Goal: Connect with others: Connect with others

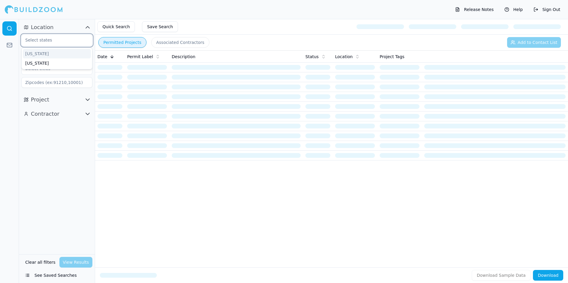
click at [42, 40] on input "text" at bounding box center [53, 40] width 63 height 11
click at [42, 54] on div "[US_STATE]" at bounding box center [57, 54] width 68 height 10
click at [16, 59] on div at bounding box center [9, 151] width 19 height 264
click at [42, 56] on input "text" at bounding box center [53, 54] width 63 height 11
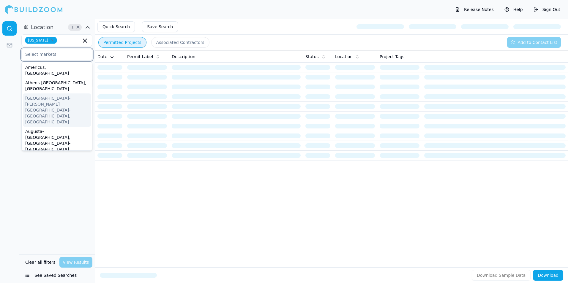
scroll to position [30, 0]
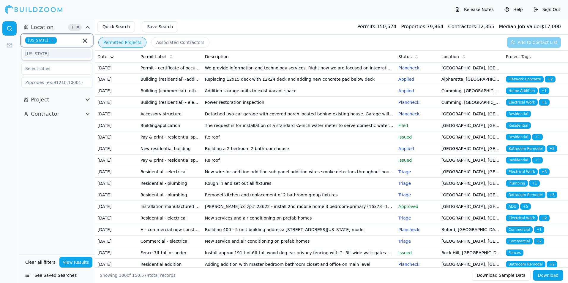
drag, startPoint x: 73, startPoint y: 43, endPoint x: 88, endPoint y: 41, distance: 15.7
click at [73, 43] on input "text" at bounding box center [70, 40] width 22 height 7
click at [62, 52] on div "[US_STATE]" at bounding box center [57, 54] width 68 height 10
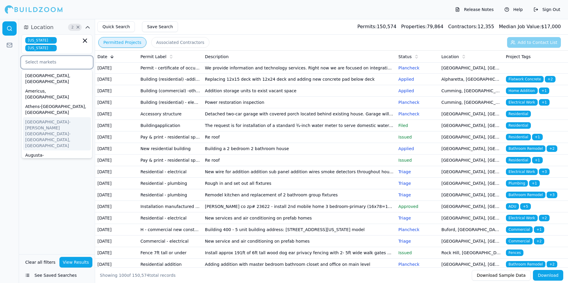
click at [65, 63] on input "text" at bounding box center [53, 62] width 63 height 11
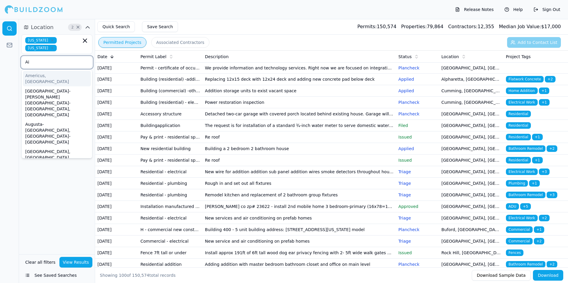
type input "A"
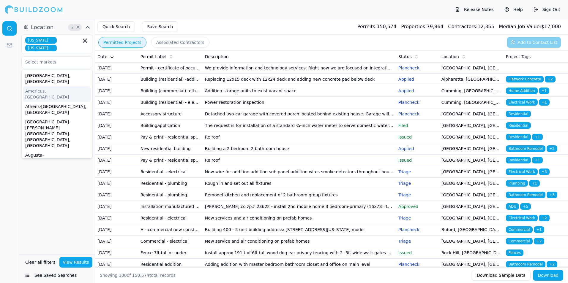
click at [13, 80] on div at bounding box center [9, 151] width 19 height 264
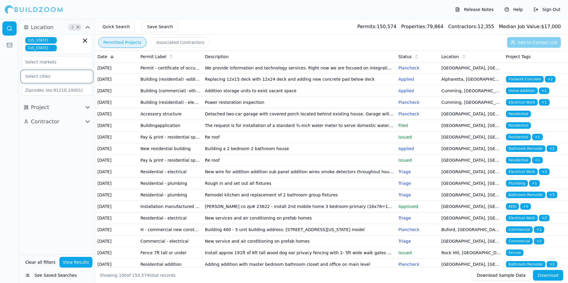
click at [31, 77] on input "text" at bounding box center [53, 76] width 63 height 11
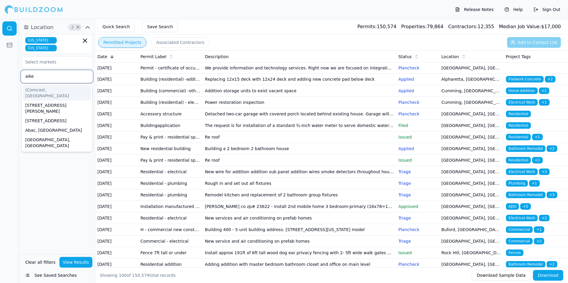
type input "aiken"
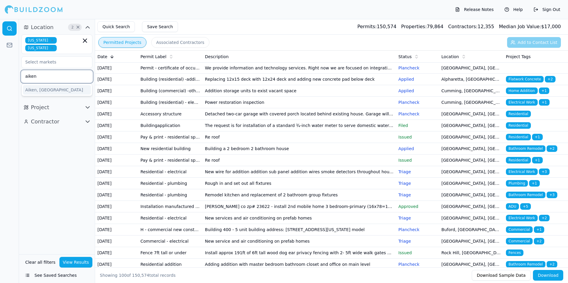
click at [51, 91] on div "Aiken, [GEOGRAPHIC_DATA]" at bounding box center [57, 90] width 68 height 10
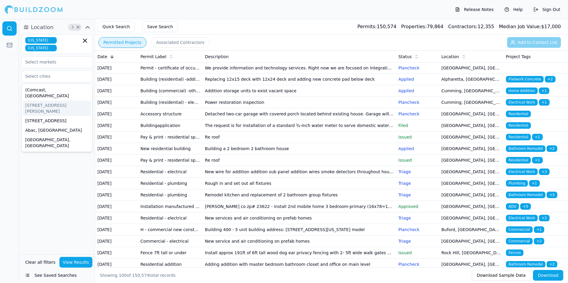
click at [18, 95] on div at bounding box center [9, 151] width 19 height 264
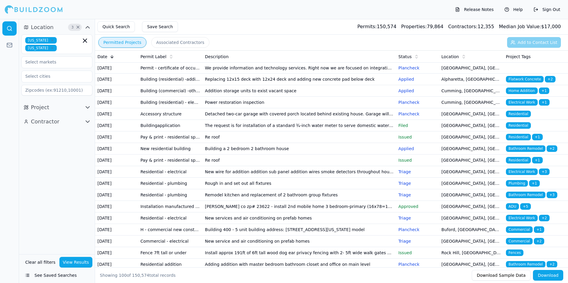
click at [40, 93] on input at bounding box center [56, 90] width 71 height 11
click at [1, 103] on div at bounding box center [9, 151] width 19 height 264
click at [69, 260] on button "View Results" at bounding box center [75, 262] width 33 height 11
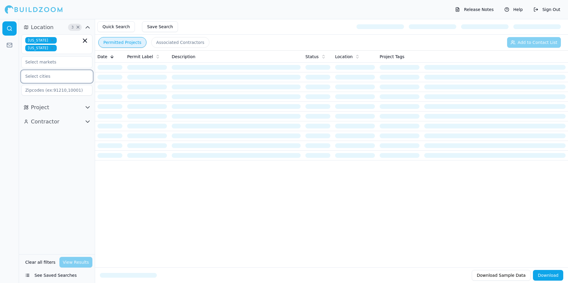
click at [50, 73] on input "text" at bounding box center [53, 76] width 63 height 11
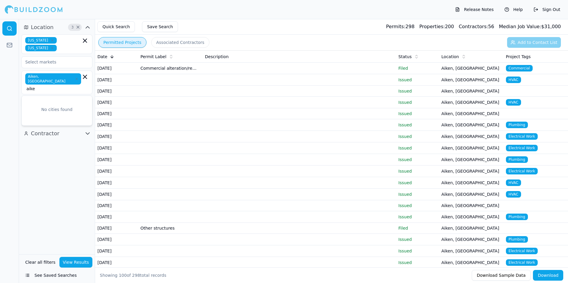
click at [0, 86] on html "Release Notes Help Sign Out Location 3 × [US_STATE] [US_STATE] [GEOGRAPHIC_DATA…" at bounding box center [284, 141] width 568 height 283
click at [162, 59] on span "Permit Label" at bounding box center [154, 57] width 26 height 6
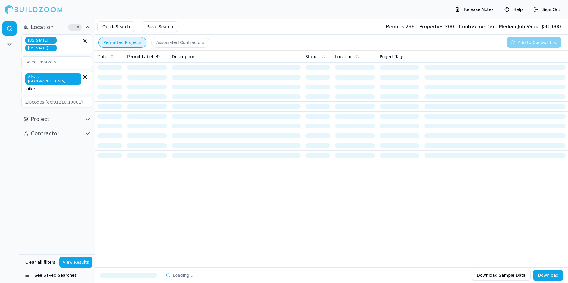
click at [58, 115] on button "Project" at bounding box center [56, 120] width 71 height 10
click at [88, 245] on icon "button" at bounding box center [87, 248] width 7 height 7
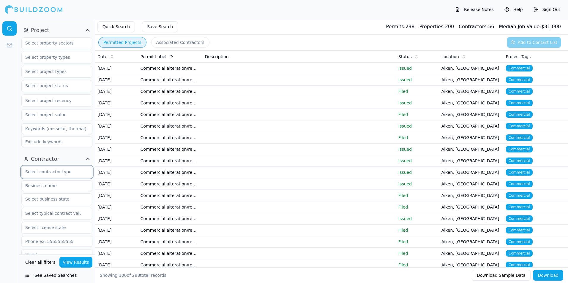
click at [56, 167] on input "text" at bounding box center [53, 172] width 63 height 11
click at [52, 181] on div "General Contractor" at bounding box center [57, 186] width 68 height 10
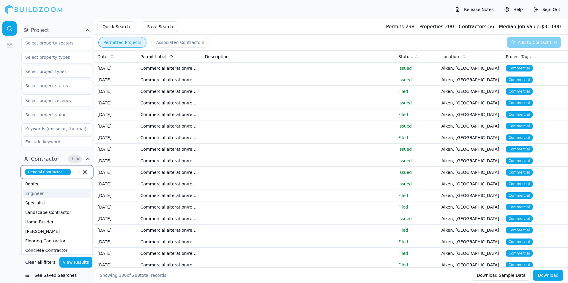
scroll to position [59, 0]
click at [56, 207] on div "Home Builder" at bounding box center [57, 212] width 68 height 10
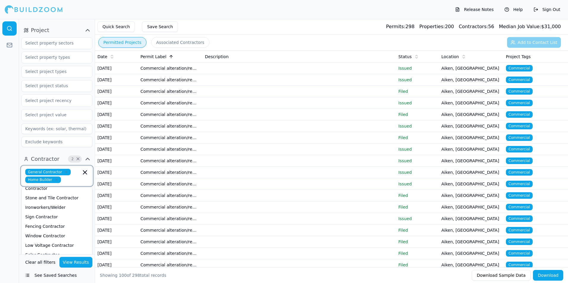
scroll to position [208, 0]
click at [56, 249] on div "Interior Designer" at bounding box center [57, 254] width 68 height 10
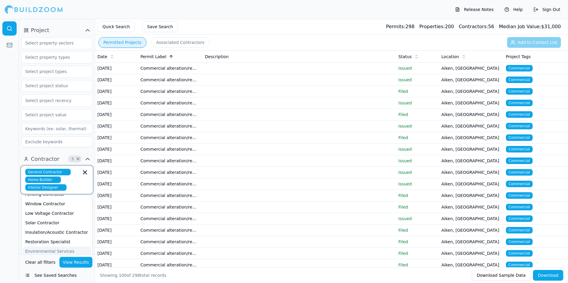
scroll to position [119, 0]
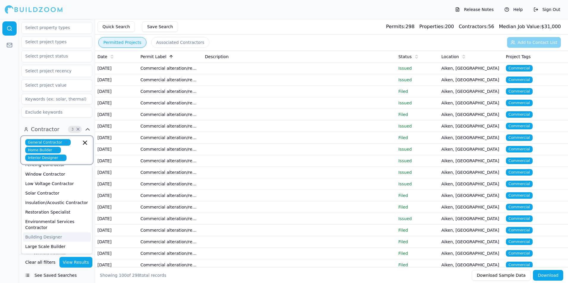
click at [63, 233] on div "Building Designer" at bounding box center [57, 238] width 68 height 10
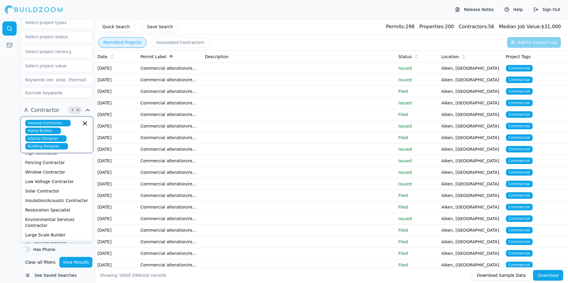
scroll to position [149, 0]
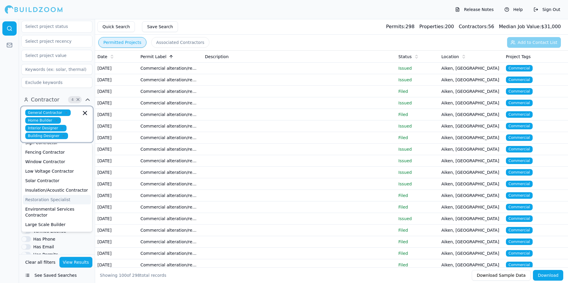
click at [63, 195] on div "Restoration Specialist" at bounding box center [57, 200] width 68 height 10
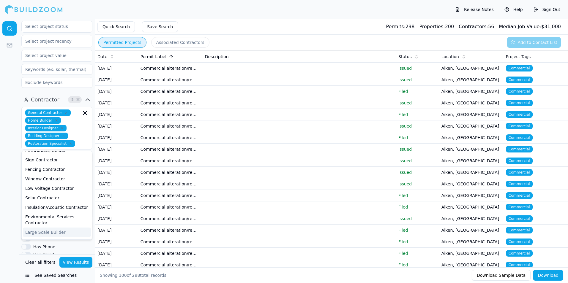
click at [76, 261] on button "View Results" at bounding box center [75, 262] width 33 height 11
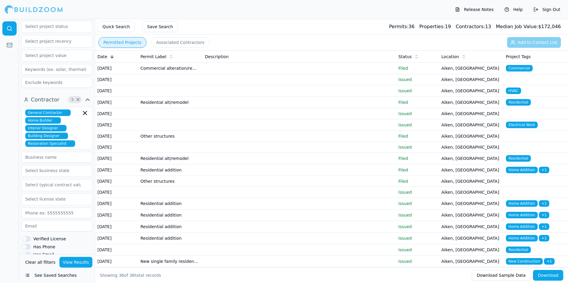
click at [105, 56] on span "Date" at bounding box center [102, 57] width 10 height 6
click at [105, 57] on span "Date" at bounding box center [102, 57] width 10 height 6
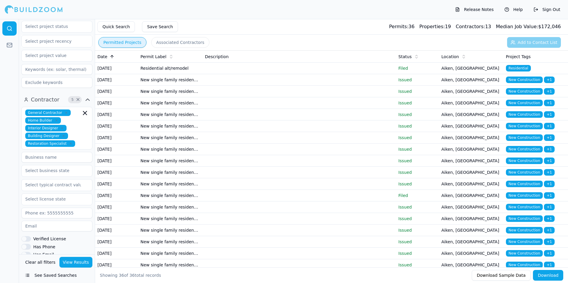
click at [103, 55] on span "Date" at bounding box center [102, 57] width 10 height 6
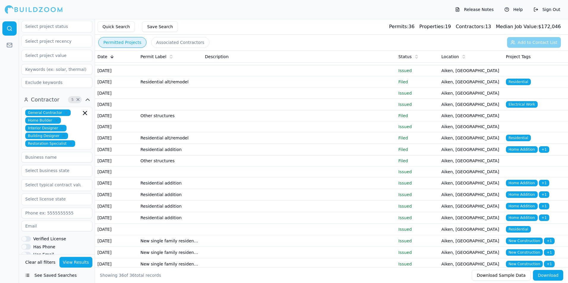
scroll to position [30, 0]
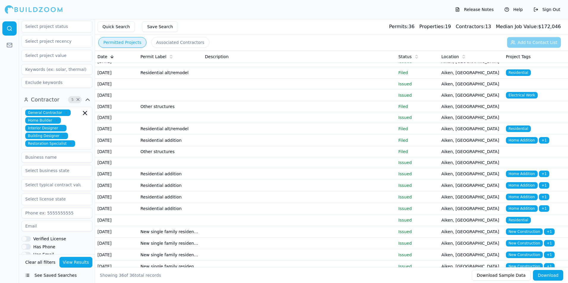
drag, startPoint x: 164, startPoint y: 146, endPoint x: 119, endPoint y: 147, distance: 44.9
drag, startPoint x: 119, startPoint y: 147, endPoint x: 151, endPoint y: 143, distance: 32.3
click at [151, 135] on td "Residential alt/remodel" at bounding box center [170, 129] width 64 height 12
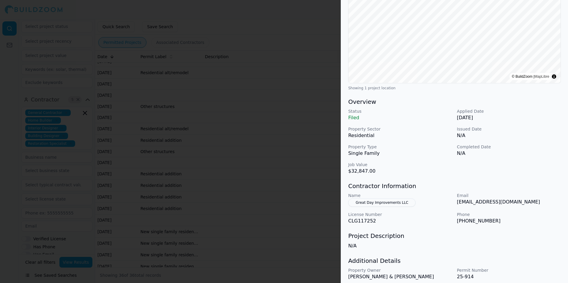
scroll to position [111, 0]
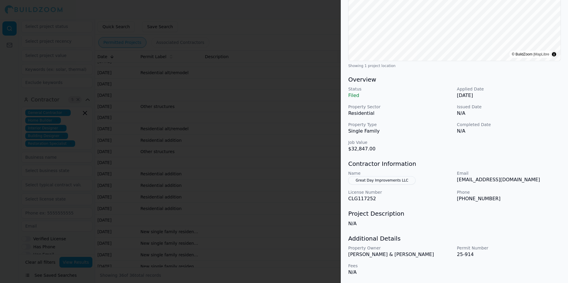
click at [383, 184] on button "Great Day Improvements LLC" at bounding box center [381, 180] width 67 height 8
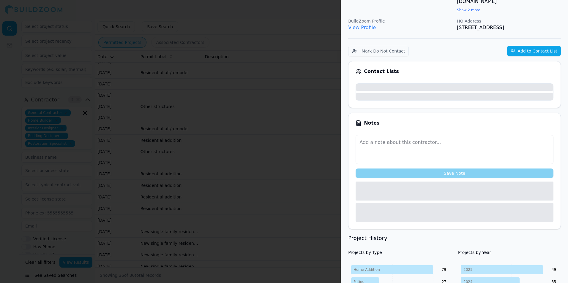
scroll to position [126, 0]
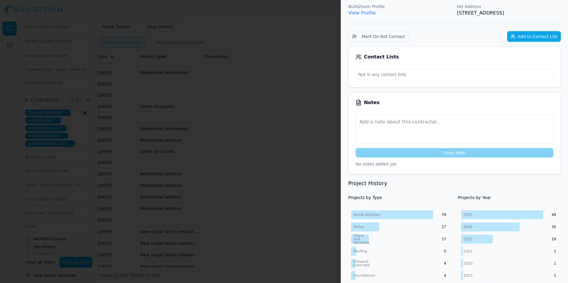
click at [380, 69] on p "Not in any contact lists" at bounding box center [454, 74] width 197 height 11
click at [396, 99] on div "Notes Save Note No notes added yet" at bounding box center [454, 133] width 213 height 82
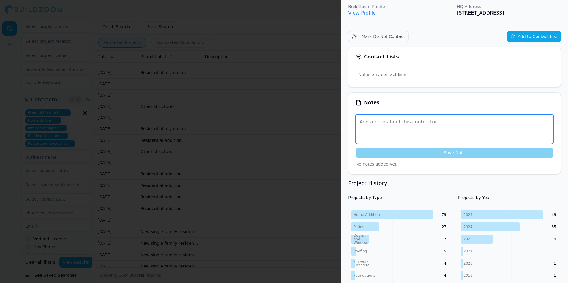
click at [396, 115] on textarea at bounding box center [455, 129] width 198 height 29
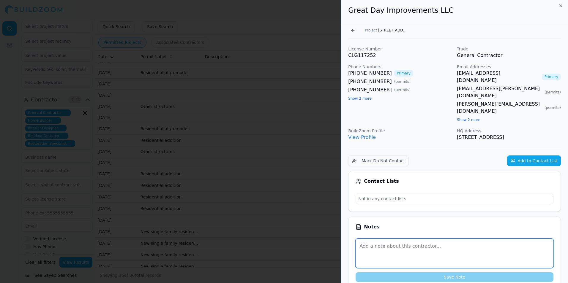
scroll to position [0, 0]
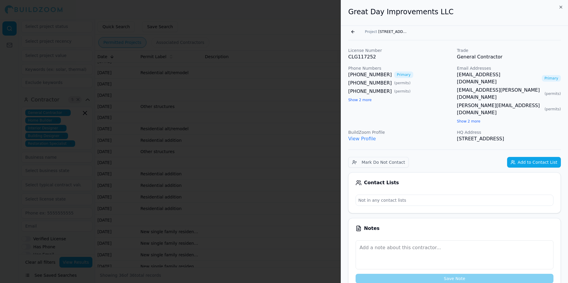
click at [362, 102] on button "Show 2 more" at bounding box center [359, 100] width 23 height 5
click at [463, 119] on button "Show 2 more" at bounding box center [468, 121] width 23 height 5
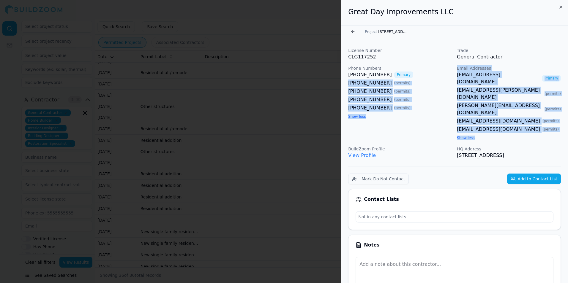
drag, startPoint x: 454, startPoint y: 73, endPoint x: 524, endPoint y: 118, distance: 83.2
click at [524, 118] on div "License Number CLG117252 Trade General Contractor Phone Numbers [PHONE_NUMBER] …" at bounding box center [454, 104] width 213 height 112
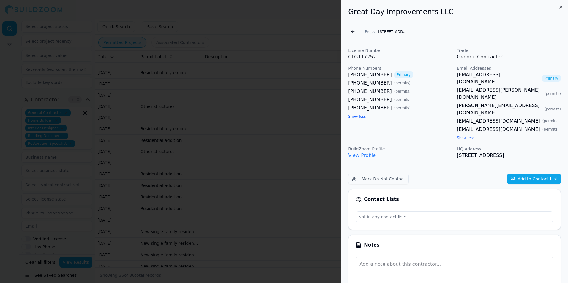
click at [449, 146] on p "BuildZoom Profile" at bounding box center [400, 149] width 104 height 6
click at [353, 32] on button "Go back" at bounding box center [353, 32] width 10 height 10
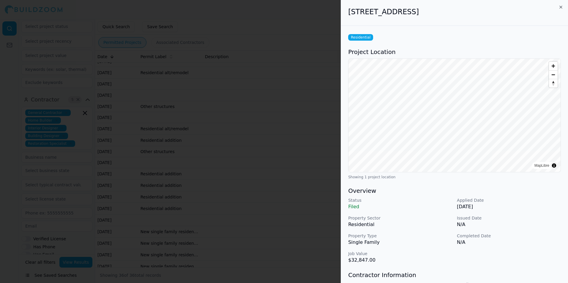
click at [223, 80] on div at bounding box center [284, 141] width 568 height 283
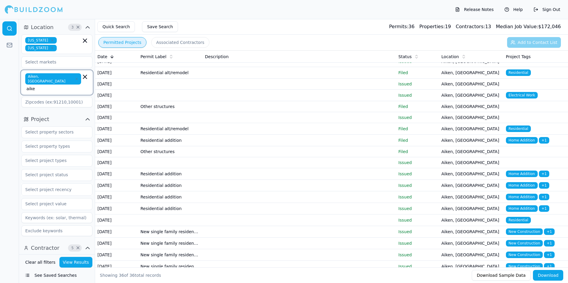
click at [87, 75] on icon "button" at bounding box center [84, 76] width 7 height 7
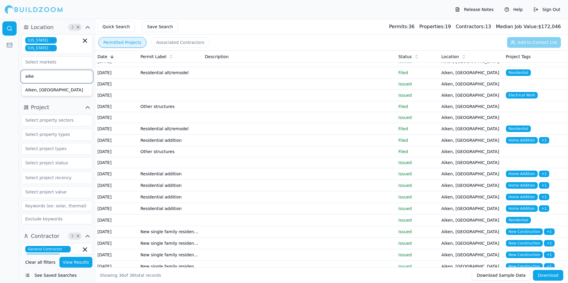
drag, startPoint x: 67, startPoint y: 76, endPoint x: 0, endPoint y: 64, distance: 68.4
click at [0, 66] on html "Release Notes Help Sign Out Location 2 × [US_STATE] [US_STATE] aike [GEOGRAPHIC…" at bounding box center [284, 141] width 568 height 283
type input "[GEOGRAPHIC_DATA]"
click at [57, 91] on div "[GEOGRAPHIC_DATA], [GEOGRAPHIC_DATA]" at bounding box center [57, 92] width 68 height 15
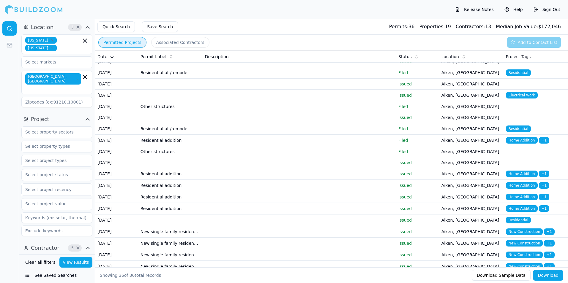
click at [81, 266] on button "View Results" at bounding box center [75, 262] width 33 height 11
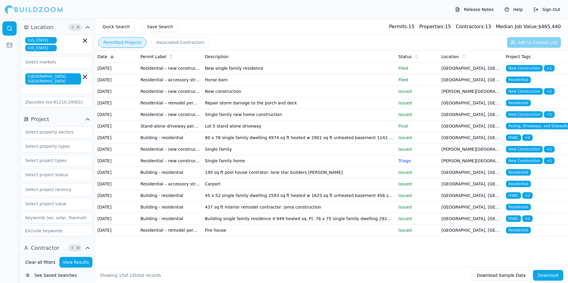
click at [168, 71] on td "Residential – new construction permit" at bounding box center [170, 69] width 64 height 12
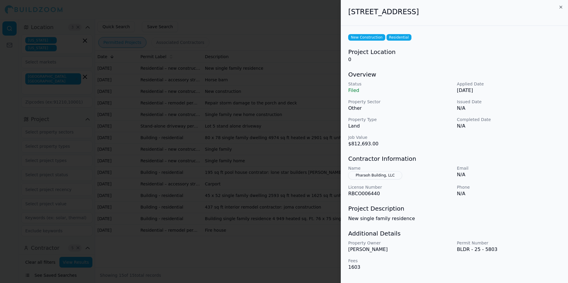
click at [367, 180] on button "Pharaoh Building, LLC" at bounding box center [375, 175] width 54 height 8
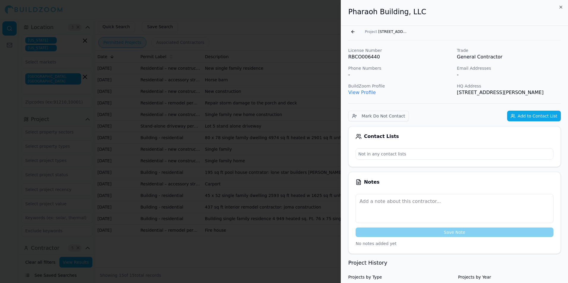
click at [354, 72] on div "-" at bounding box center [400, 74] width 104 height 7
click at [352, 73] on div "-" at bounding box center [400, 74] width 104 height 7
click at [353, 93] on link "View Profile" at bounding box center [362, 93] width 28 height 6
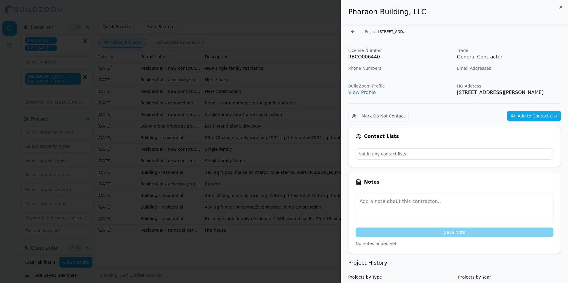
drag, startPoint x: 370, startPoint y: 130, endPoint x: 364, endPoint y: 129, distance: 5.8
click at [366, 129] on div "Contact Lists Not in any contact lists" at bounding box center [454, 146] width 213 height 41
click at [315, 125] on div at bounding box center [284, 141] width 568 height 283
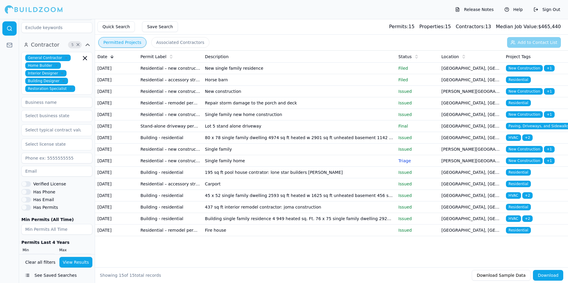
scroll to position [209, 0]
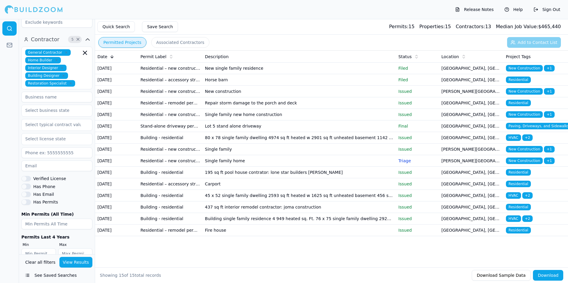
click at [69, 82] on icon "button" at bounding box center [71, 84] width 4 height 4
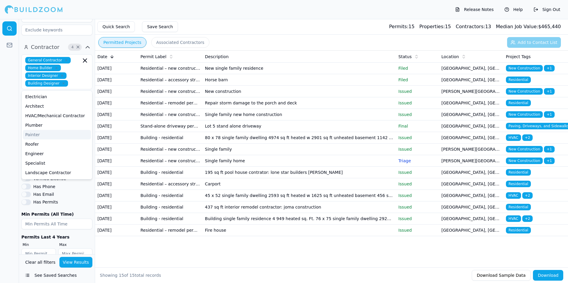
click at [10, 117] on div at bounding box center [9, 151] width 19 height 264
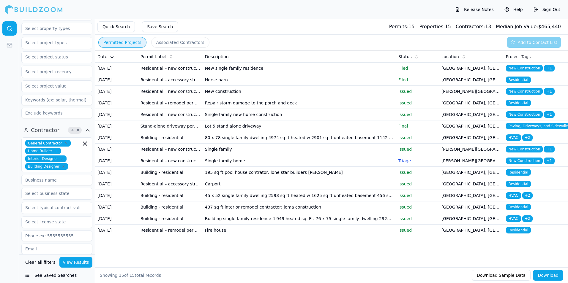
scroll to position [0, 0]
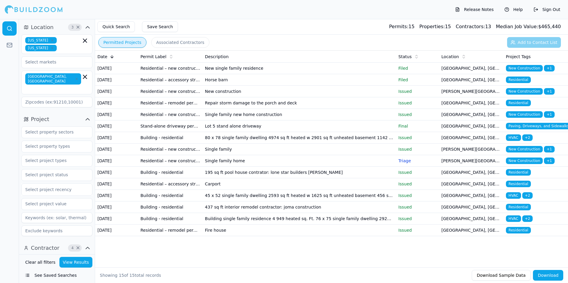
click at [87, 266] on button "View Results" at bounding box center [75, 262] width 33 height 11
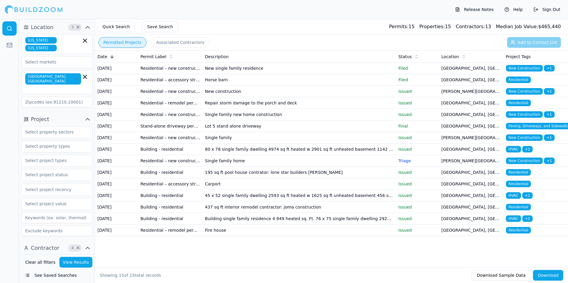
click at [111, 70] on td "[DATE]" at bounding box center [116, 69] width 43 height 12
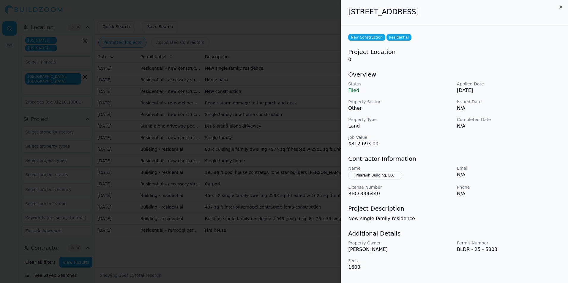
drag, startPoint x: 111, startPoint y: 70, endPoint x: 142, endPoint y: 76, distance: 32.5
click at [142, 76] on div at bounding box center [284, 141] width 568 height 283
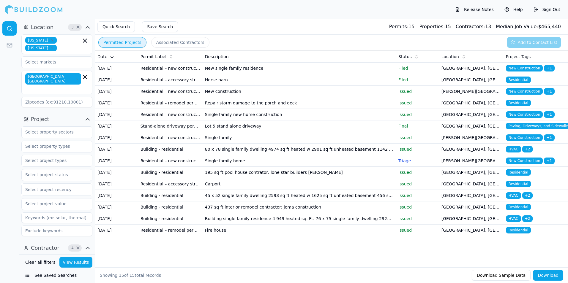
click at [142, 72] on td "Residential – new construction permit" at bounding box center [170, 69] width 64 height 12
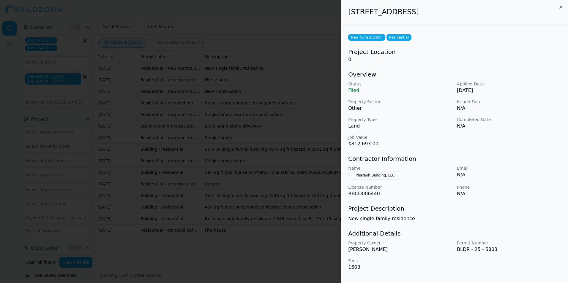
click at [154, 88] on div at bounding box center [284, 141] width 568 height 283
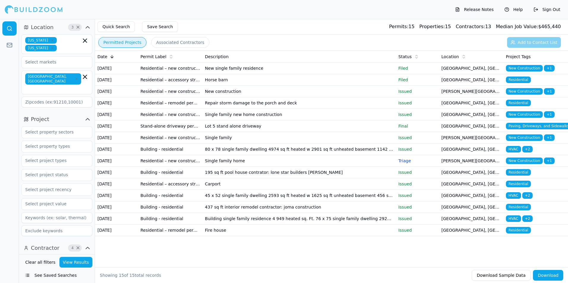
click at [128, 85] on td "[DATE]" at bounding box center [116, 80] width 43 height 12
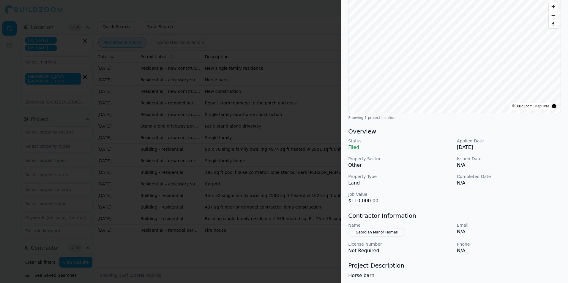
scroll to position [111, 0]
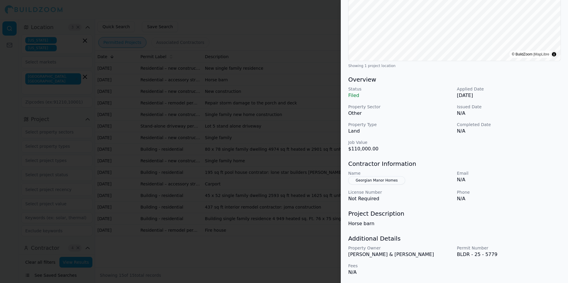
click at [388, 180] on button "Georgian Manor Homes" at bounding box center [376, 180] width 57 height 8
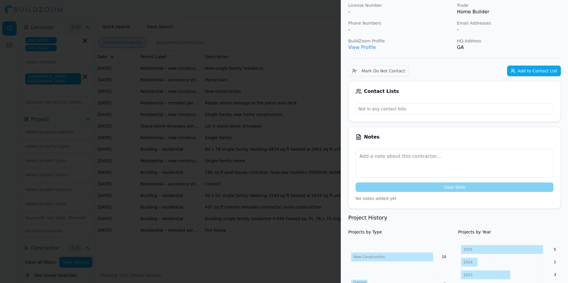
scroll to position [0, 0]
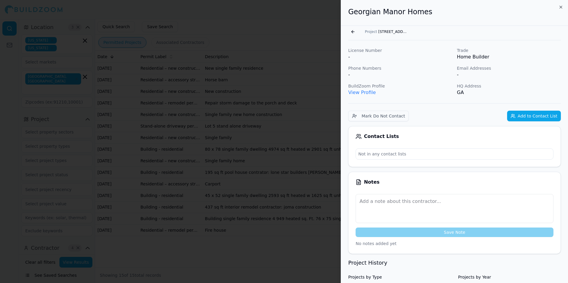
click at [241, 122] on div at bounding box center [284, 141] width 568 height 283
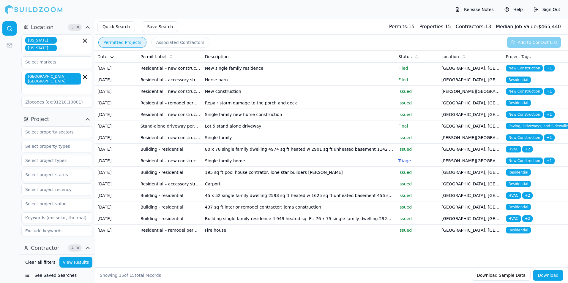
click at [162, 97] on td "Residential – new construction permit" at bounding box center [170, 92] width 64 height 12
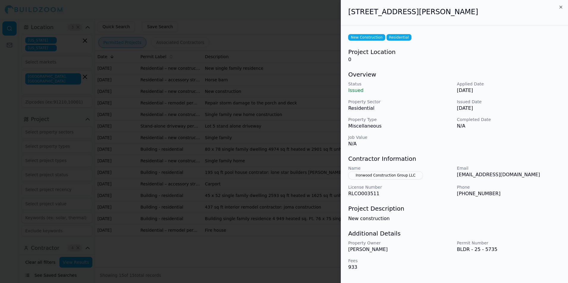
click at [381, 171] on button "Ironwood Construction Group LLC" at bounding box center [385, 175] width 75 height 8
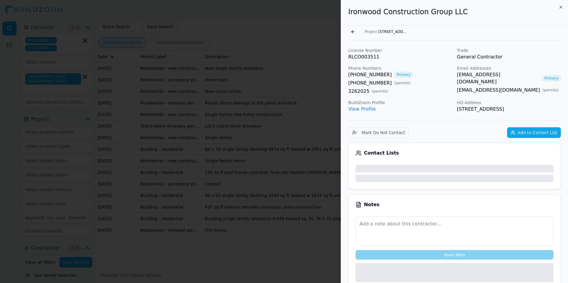
click at [277, 120] on div at bounding box center [284, 141] width 568 height 283
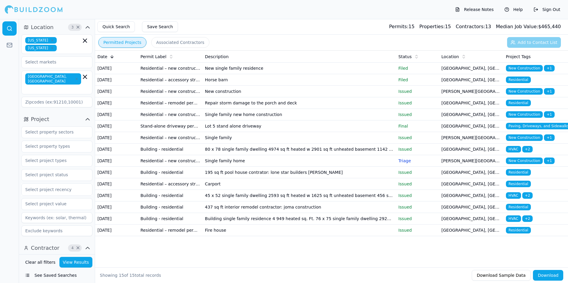
click at [223, 121] on td "Single family new home construction" at bounding box center [299, 115] width 193 height 12
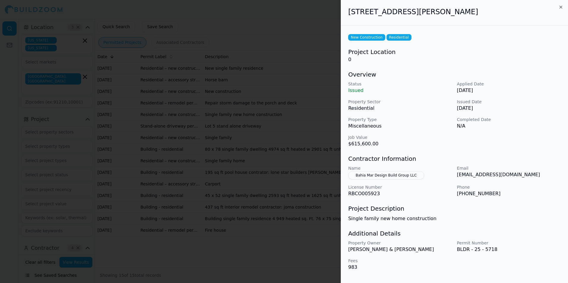
click at [397, 178] on button "Bahia Mar Design Build Group LLC" at bounding box center [386, 175] width 76 height 8
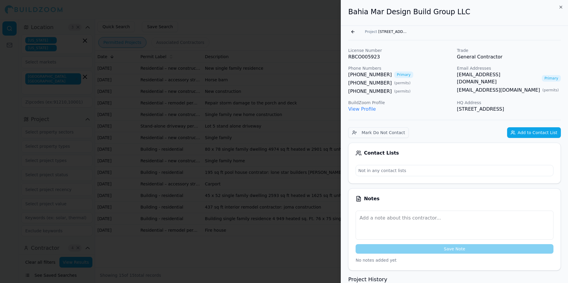
click at [365, 110] on link "View Profile" at bounding box center [362, 109] width 28 height 6
click at [260, 126] on div at bounding box center [284, 141] width 568 height 283
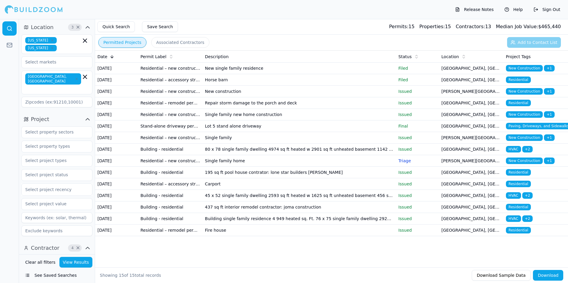
click at [136, 144] on td "[DATE]" at bounding box center [116, 138] width 43 height 12
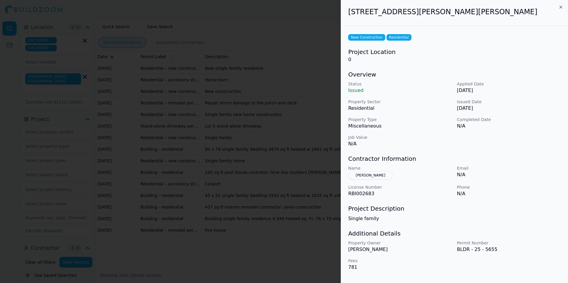
click at [290, 172] on div at bounding box center [284, 141] width 568 height 283
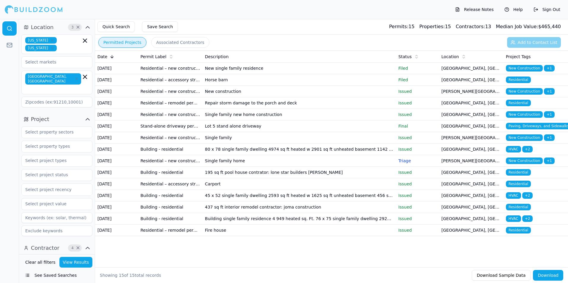
click at [75, 77] on icon "button" at bounding box center [77, 79] width 4 height 4
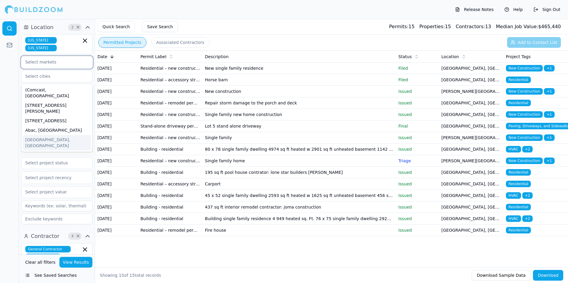
click at [59, 63] on input "text" at bounding box center [53, 62] width 63 height 11
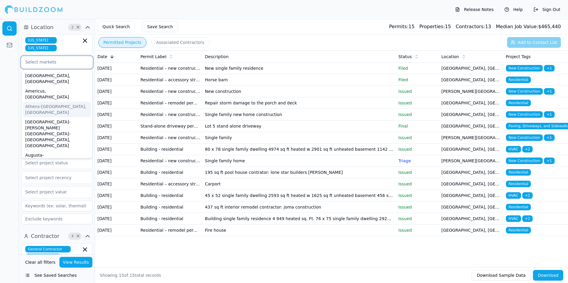
click at [57, 102] on div "Athens-[GEOGRAPHIC_DATA], [GEOGRAPHIC_DATA]" at bounding box center [57, 109] width 68 height 15
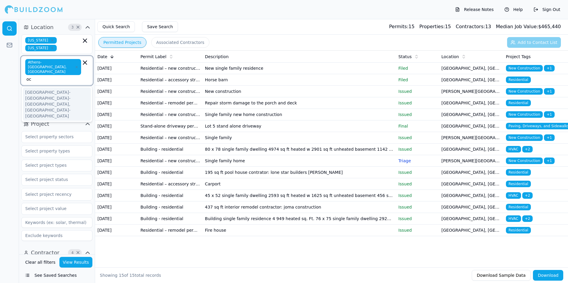
scroll to position [0, 4]
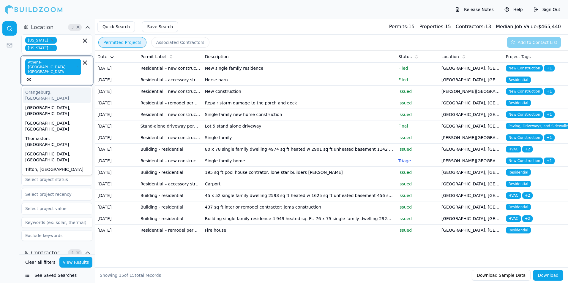
type input "o"
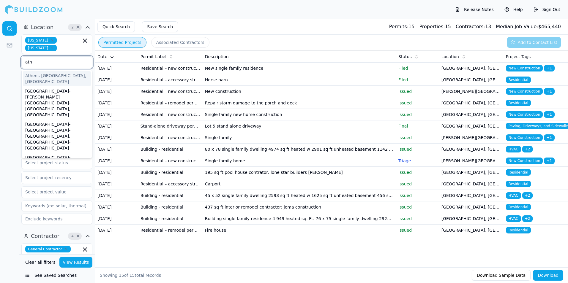
type input "athe"
click at [61, 78] on div "Athens-[GEOGRAPHIC_DATA], [GEOGRAPHIC_DATA]" at bounding box center [57, 78] width 68 height 15
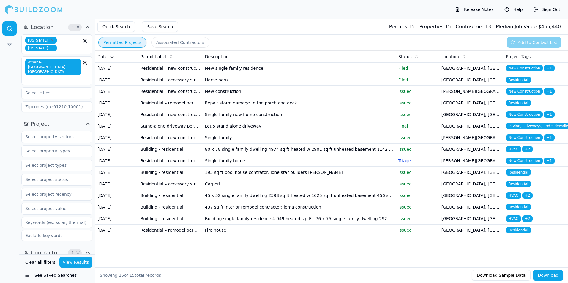
click at [78, 260] on button "View Results" at bounding box center [75, 262] width 33 height 11
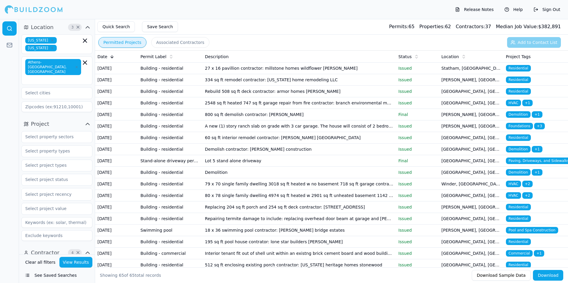
click at [171, 43] on button "Associated Contractors" at bounding box center [180, 42] width 58 height 11
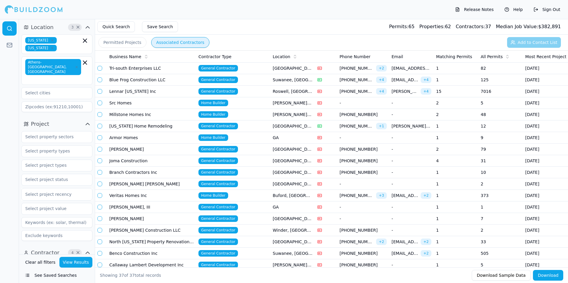
click at [496, 55] on span "All Permits" at bounding box center [492, 57] width 22 height 6
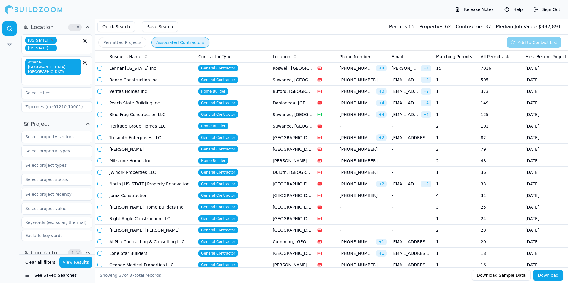
click at [118, 68] on td "Lennar [US_STATE] Inc" at bounding box center [151, 69] width 89 height 12
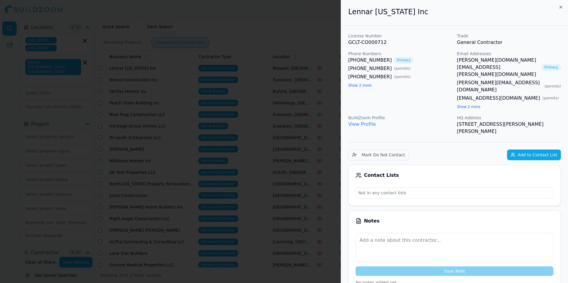
click at [279, 132] on div at bounding box center [284, 141] width 568 height 283
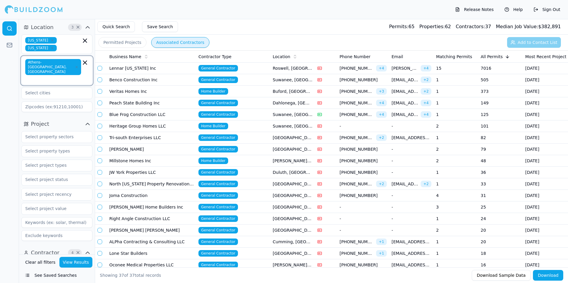
click at [86, 60] on icon "button" at bounding box center [84, 62] width 7 height 7
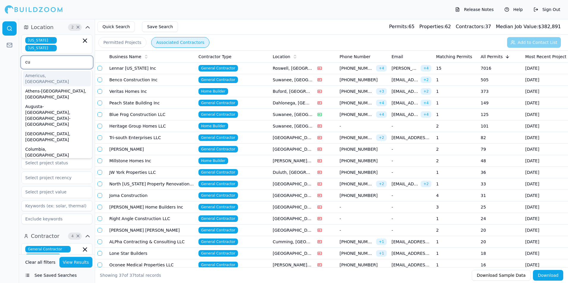
type input "c"
type input "a"
type input "g"
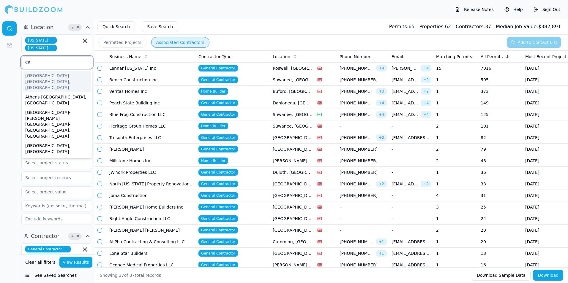
type input "e"
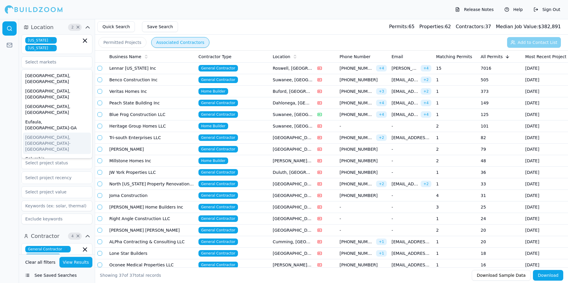
click at [14, 117] on div at bounding box center [9, 151] width 19 height 264
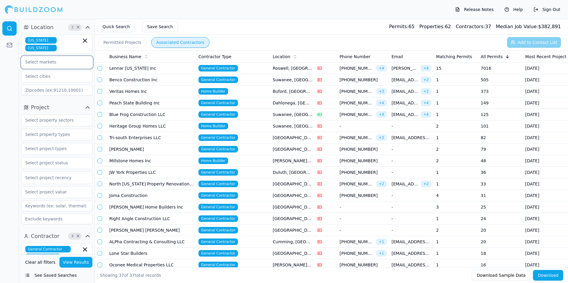
click at [53, 63] on input "text" at bounding box center [53, 62] width 63 height 11
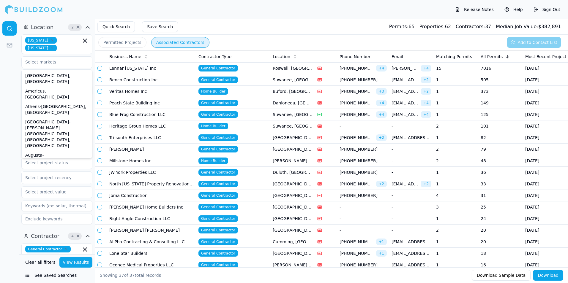
click at [0, 82] on html "Release Notes Help Sign Out Location 2 × [US_STATE] [US_STATE] [GEOGRAPHIC_DATA…" at bounding box center [284, 141] width 568 height 283
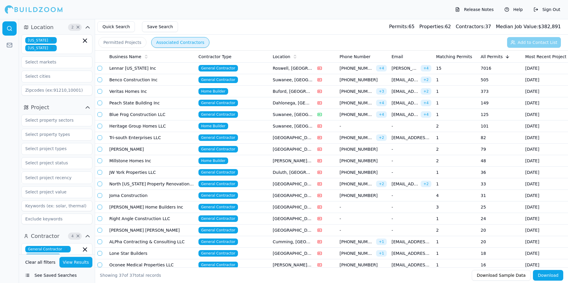
click at [54, 48] on icon "button" at bounding box center [53, 48] width 4 height 4
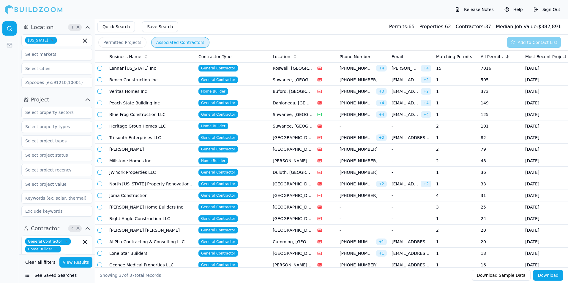
click at [19, 78] on div "Location 1 × [US_STATE]" at bounding box center [57, 56] width 76 height 72
click at [44, 55] on input "text" at bounding box center [53, 54] width 63 height 11
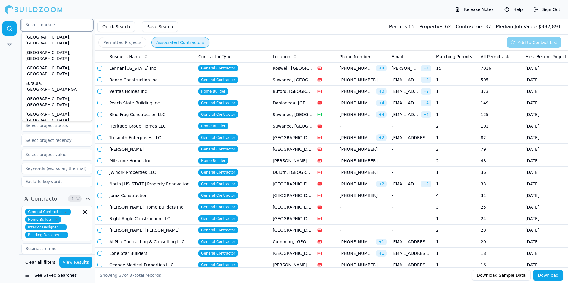
scroll to position [168, 0]
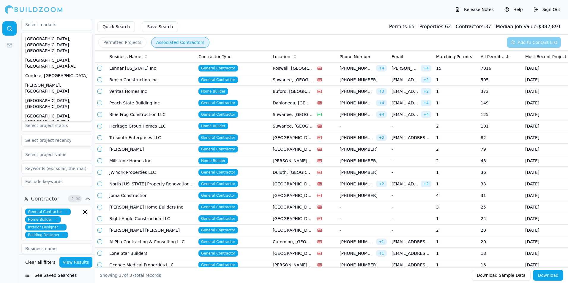
click at [141, 69] on td "Lennar [US_STATE] Inc" at bounding box center [151, 69] width 89 height 12
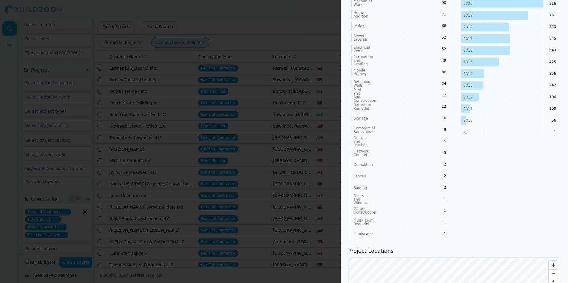
scroll to position [446, 0]
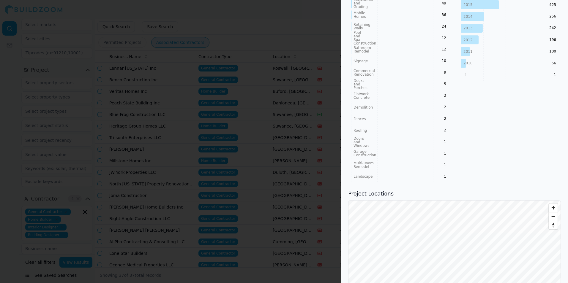
click at [228, 162] on div at bounding box center [284, 141] width 568 height 283
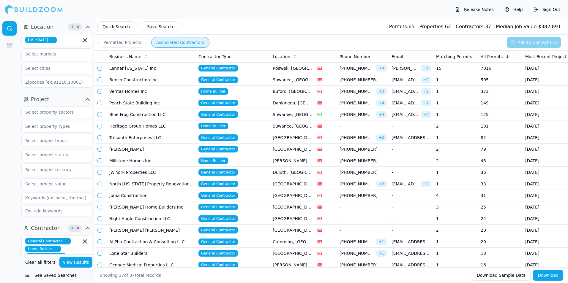
scroll to position [0, 0]
click at [115, 45] on button "Permitted Projects" at bounding box center [122, 42] width 48 height 11
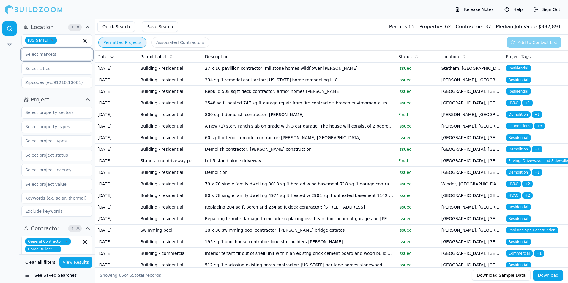
click at [45, 54] on input "text" at bounding box center [53, 54] width 63 height 11
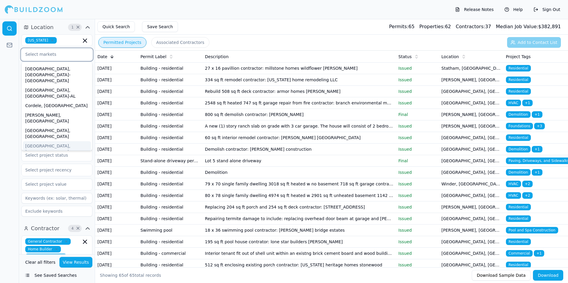
scroll to position [178, 0]
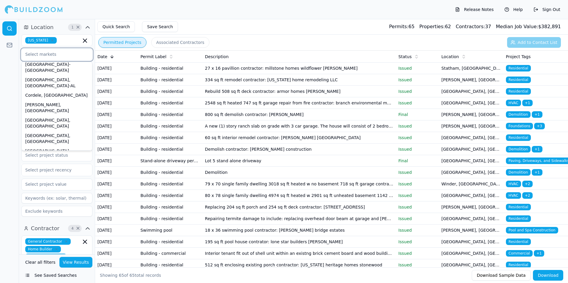
click at [54, 208] on div "[GEOGRAPHIC_DATA], [GEOGRAPHIC_DATA]" at bounding box center [57, 215] width 68 height 15
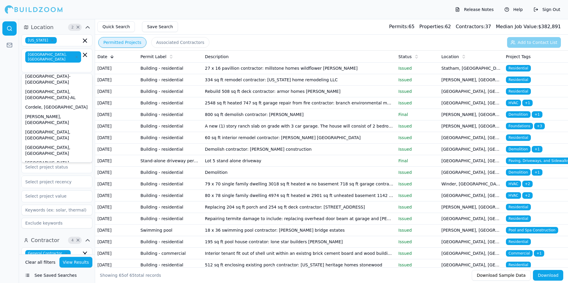
click at [75, 262] on button "View Results" at bounding box center [75, 262] width 33 height 11
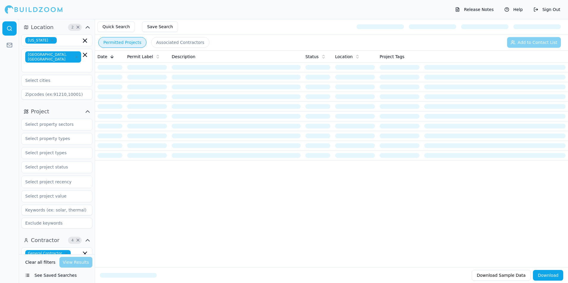
click at [75, 55] on icon "button" at bounding box center [77, 57] width 4 height 4
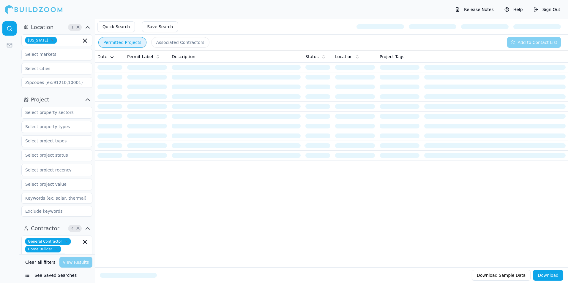
click at [84, 268] on div "Clear all filters View Results See Saved Searches" at bounding box center [57, 269] width 76 height 29
click at [84, 264] on div "Clear all filters View Results" at bounding box center [56, 262] width 71 height 11
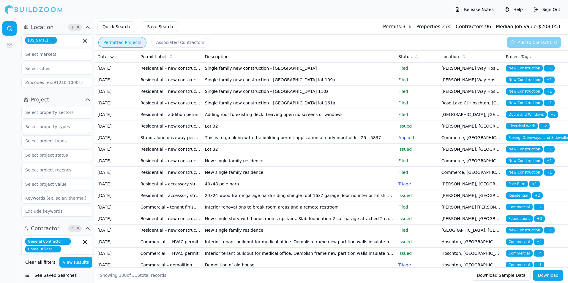
click at [78, 266] on button "View Results" at bounding box center [75, 262] width 33 height 11
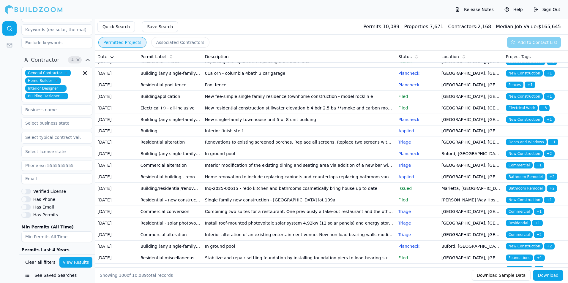
scroll to position [193, 0]
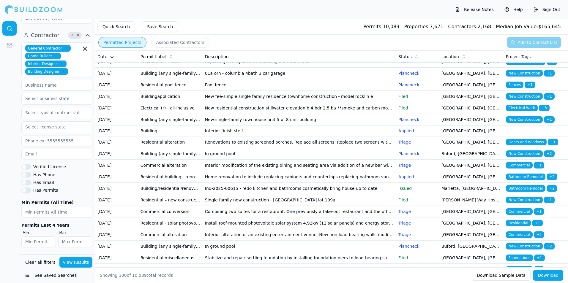
click at [212, 206] on td "Single family new construction - [GEOGRAPHIC_DATA] lot 109a" at bounding box center [299, 201] width 193 height 12
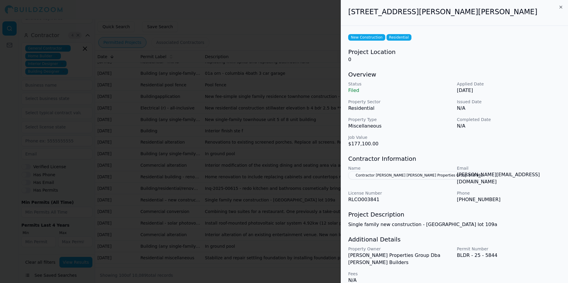
click at [365, 176] on button "Contractor [PERSON_NAME] [PERSON_NAME] Properties Group 678 862" at bounding box center [419, 175] width 142 height 8
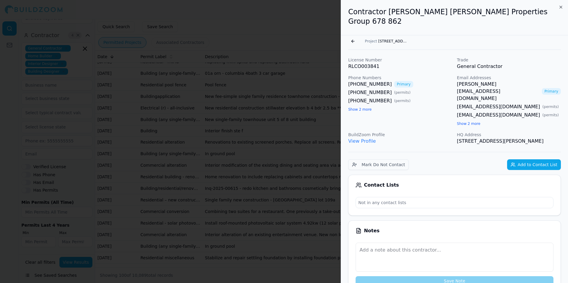
click at [353, 45] on button "Go back" at bounding box center [353, 42] width 10 height 10
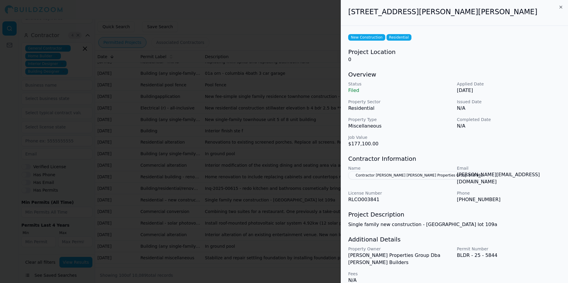
click at [324, 218] on div at bounding box center [284, 141] width 568 height 283
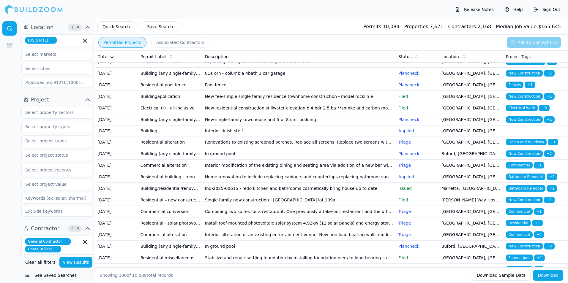
scroll to position [0, 0]
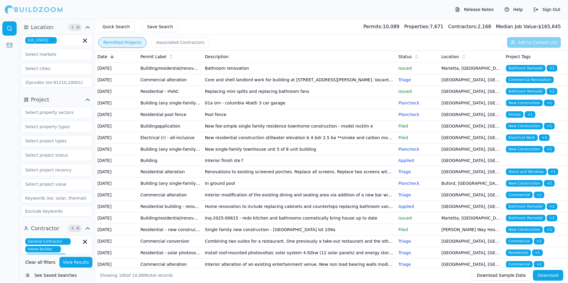
click at [160, 44] on button "Associated Contractors" at bounding box center [180, 42] width 58 height 11
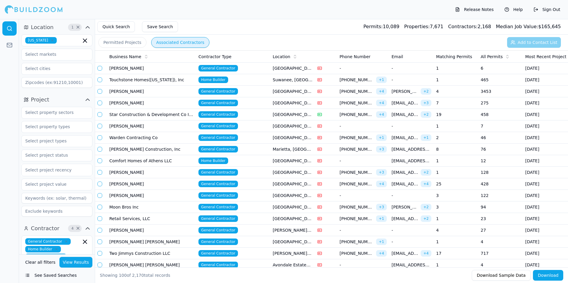
click at [124, 70] on td "[PERSON_NAME]" at bounding box center [151, 69] width 89 height 12
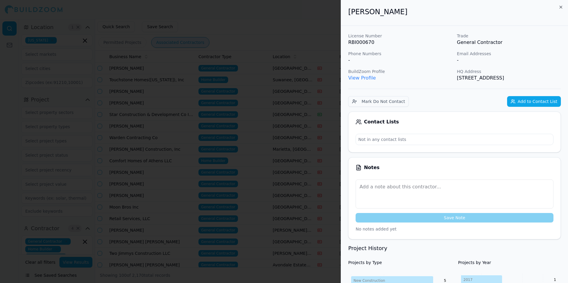
click at [544, 103] on button "Add to Contact List" at bounding box center [534, 101] width 54 height 11
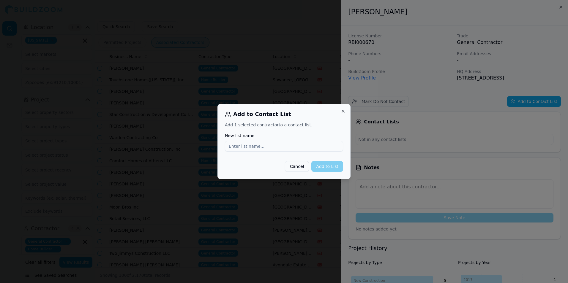
click at [273, 149] on input "New list name" at bounding box center [284, 146] width 118 height 11
type input "Cold Calls"
click at [333, 166] on button "Add to List" at bounding box center [327, 166] width 32 height 11
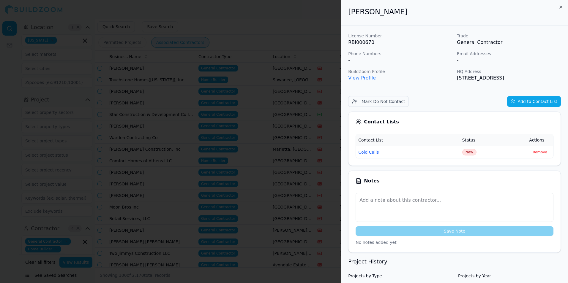
click at [368, 151] on button "Cold Calls" at bounding box center [368, 152] width 20 height 6
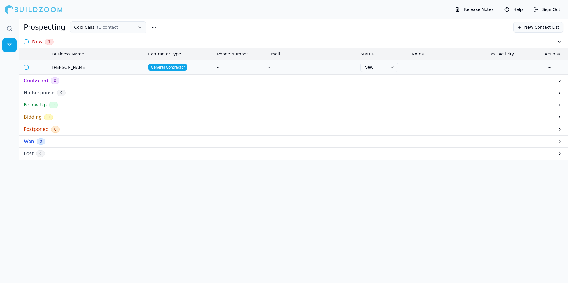
click at [41, 92] on h3 "No Response" at bounding box center [39, 92] width 31 height 7
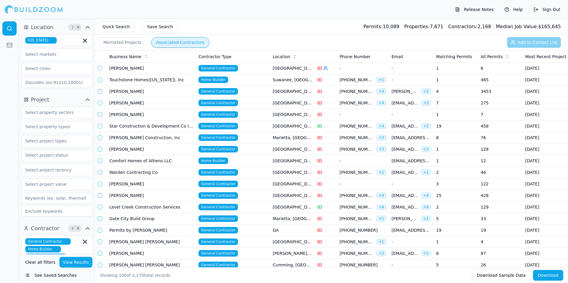
click at [144, 71] on td "[PERSON_NAME]" at bounding box center [151, 69] width 89 height 12
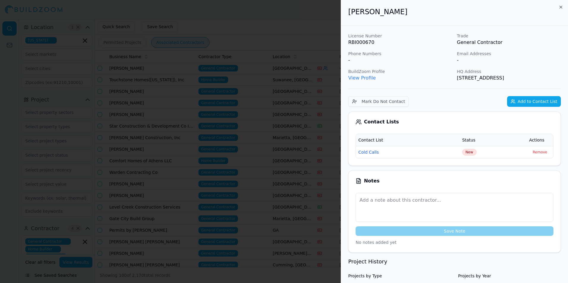
click at [371, 155] on button "Cold Calls" at bounding box center [368, 152] width 20 height 6
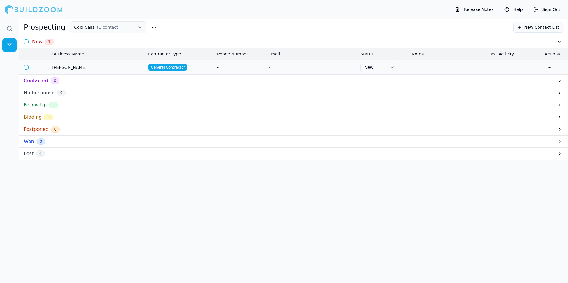
click at [28, 82] on h3 "Contacted" at bounding box center [36, 80] width 24 height 7
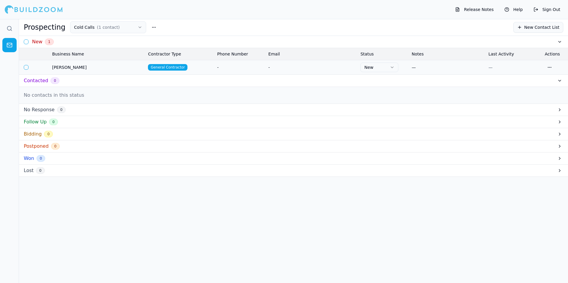
click at [36, 110] on h3 "No Response" at bounding box center [39, 109] width 31 height 7
click at [36, 137] on h3 "Follow Up" at bounding box center [35, 138] width 23 height 7
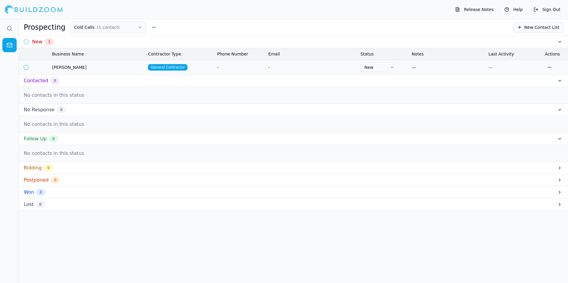
click at [37, 168] on h3 "Bidding" at bounding box center [33, 168] width 18 height 7
